Goal: Information Seeking & Learning: Learn about a topic

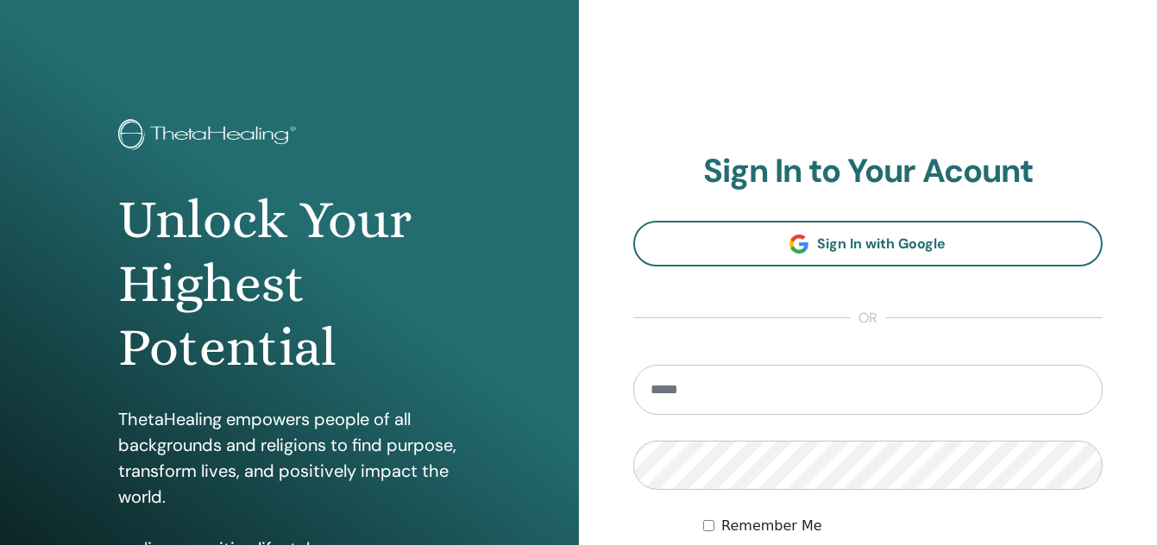
type input "**********"
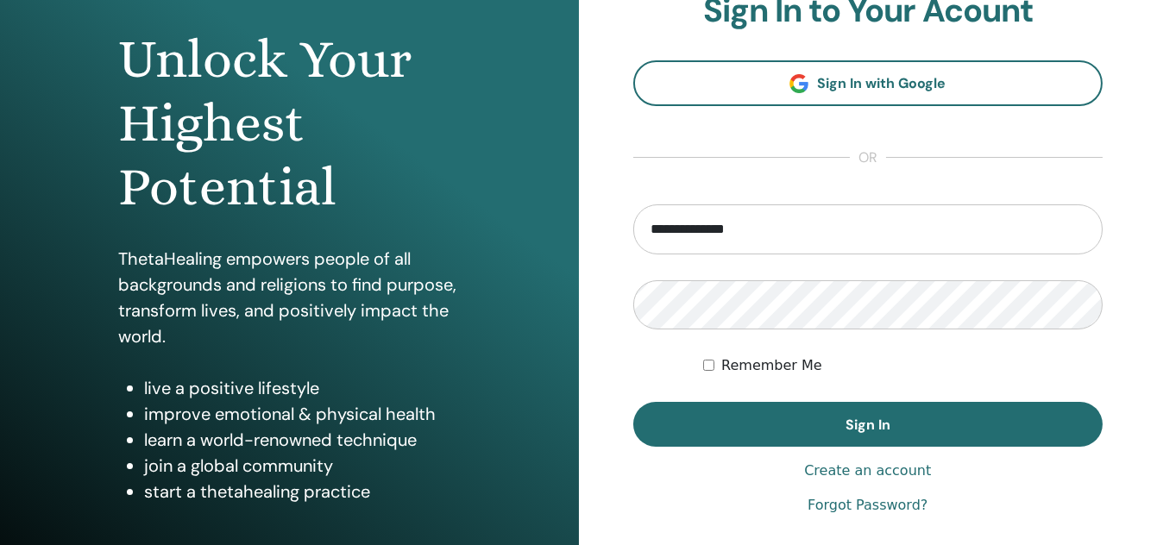
scroll to position [161, 0]
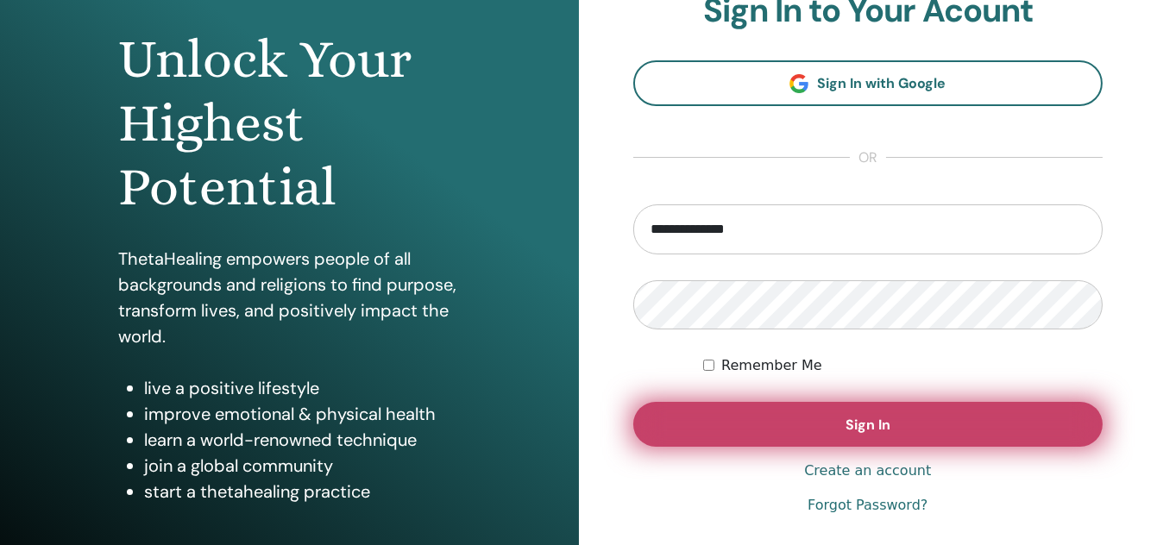
click at [957, 417] on button "Sign In" at bounding box center [868, 424] width 470 height 45
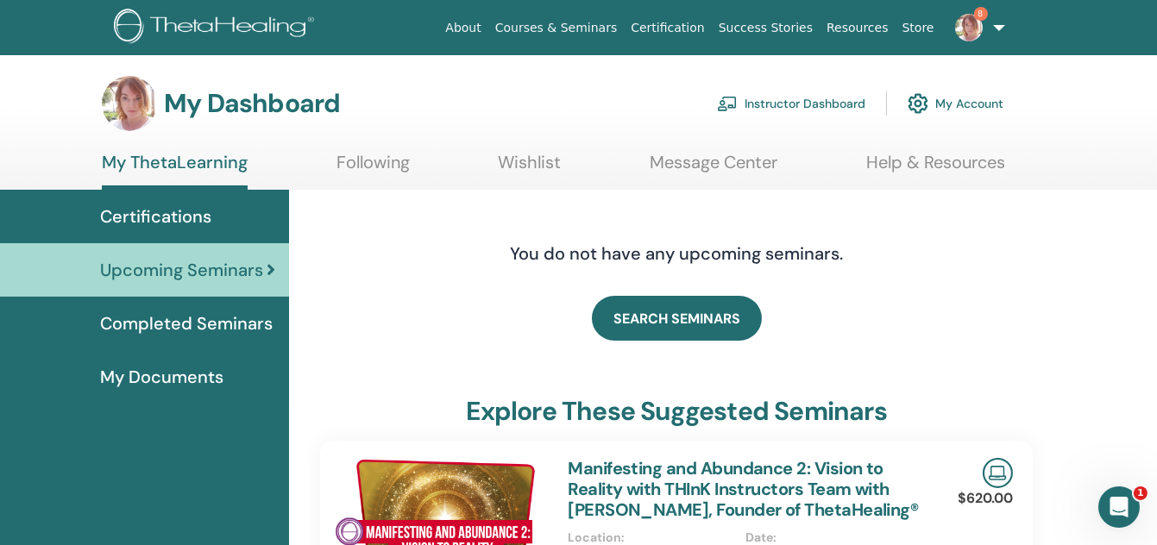
click at [595, 28] on link "Courses & Seminars" at bounding box center [556, 28] width 136 height 32
click at [591, 31] on link "Courses & Seminars" at bounding box center [556, 28] width 136 height 32
click at [581, 30] on link "Courses & Seminars" at bounding box center [556, 28] width 136 height 32
click at [568, 31] on link "Courses & Seminars" at bounding box center [556, 28] width 136 height 32
click at [613, 31] on link "Courses & Seminars" at bounding box center [556, 28] width 136 height 32
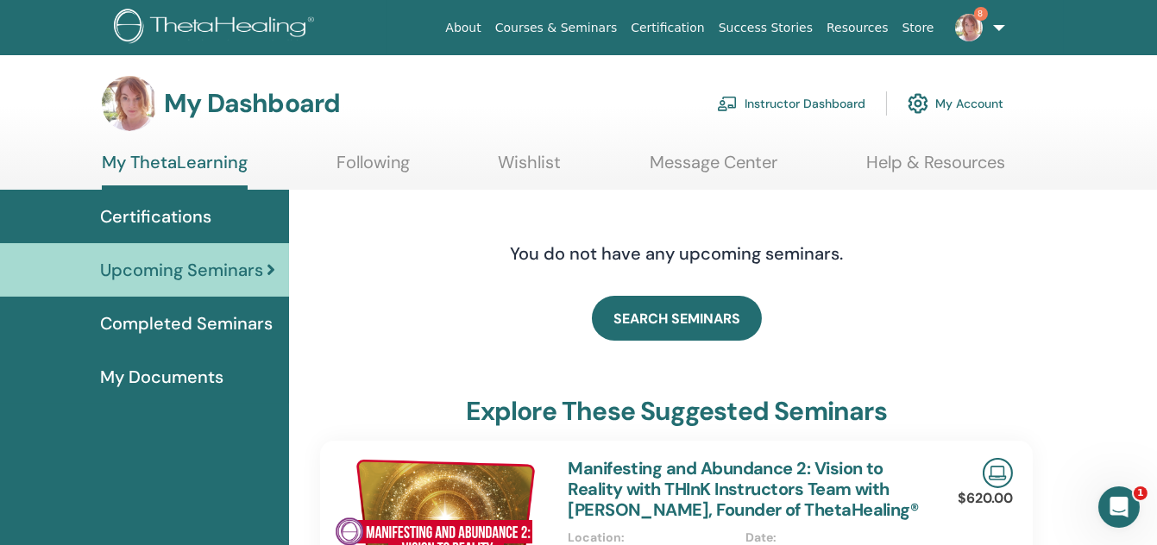
click at [185, 216] on span "Certifications" at bounding box center [155, 217] width 111 height 26
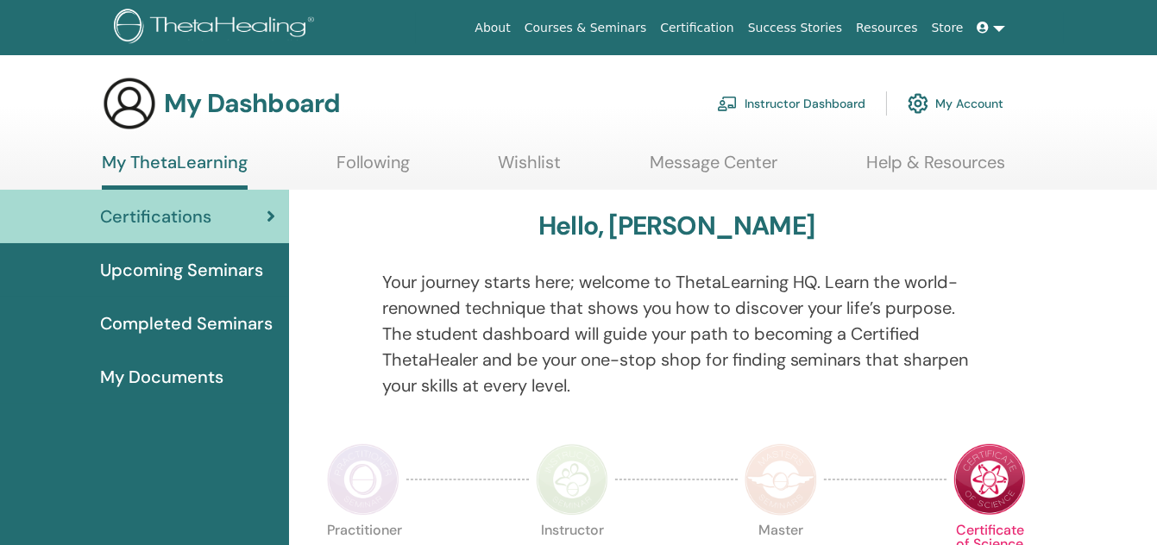
click at [631, 27] on link "Courses & Seminars" at bounding box center [586, 28] width 136 height 32
click at [567, 25] on link "Courses & Seminars" at bounding box center [556, 28] width 136 height 32
click at [586, 29] on link "Courses & Seminars" at bounding box center [556, 28] width 136 height 32
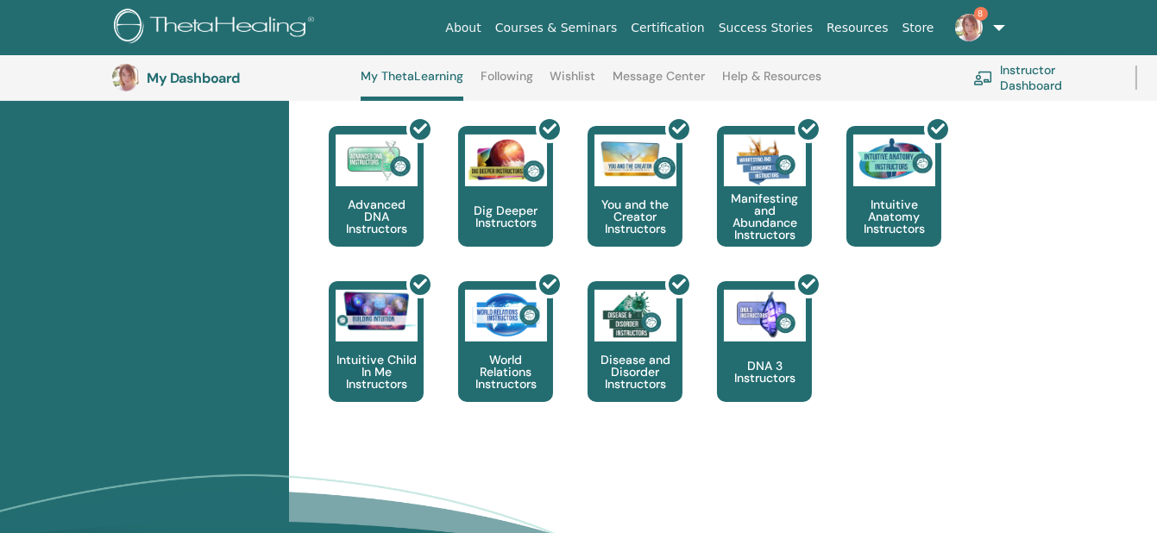
scroll to position [1027, 0]
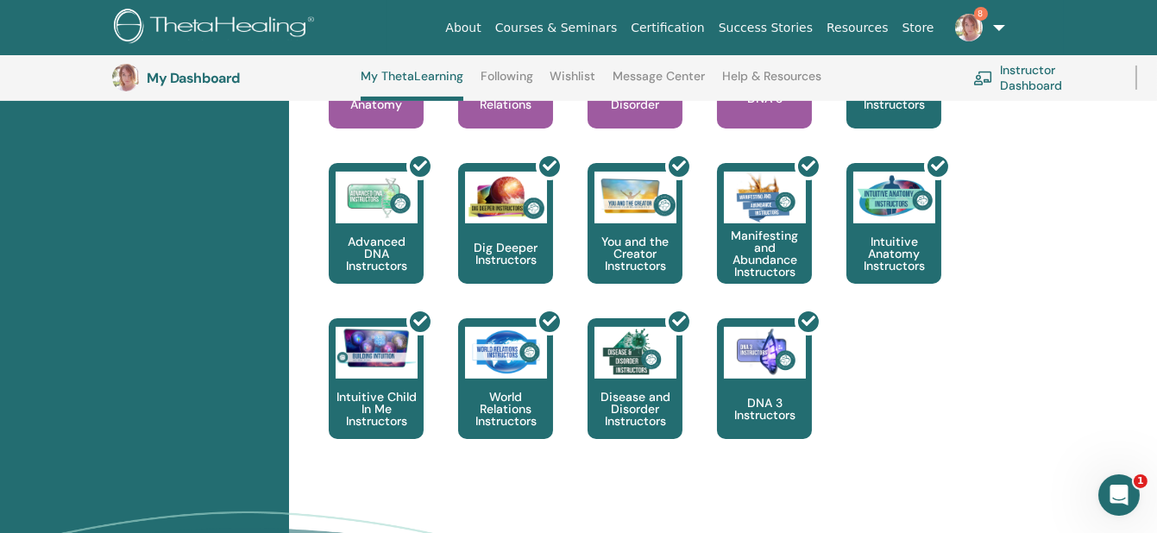
click at [584, 22] on link "Courses & Seminars" at bounding box center [556, 28] width 136 height 32
